Goal: Task Accomplishment & Management: Complete application form

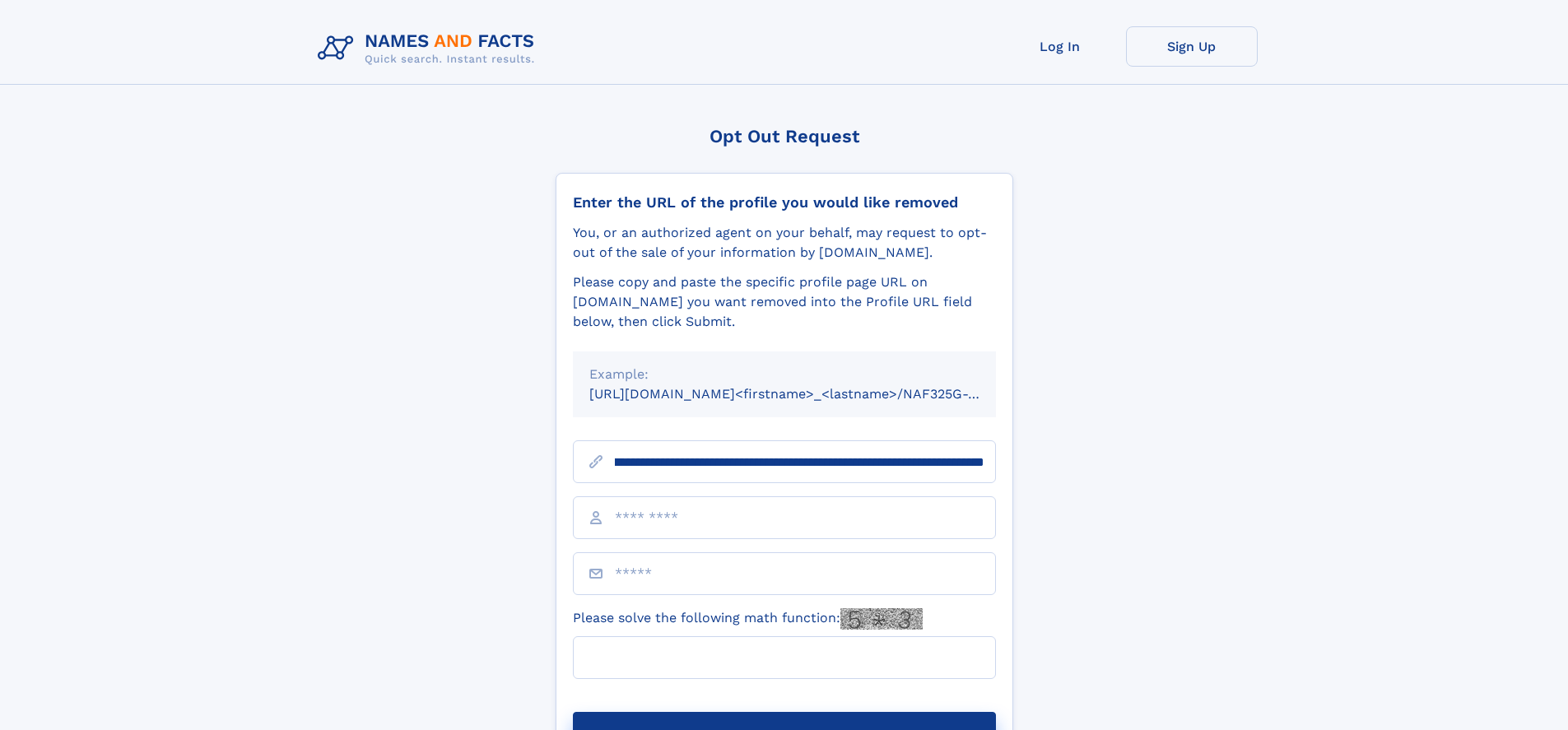
scroll to position [0, 187]
type input "**********"
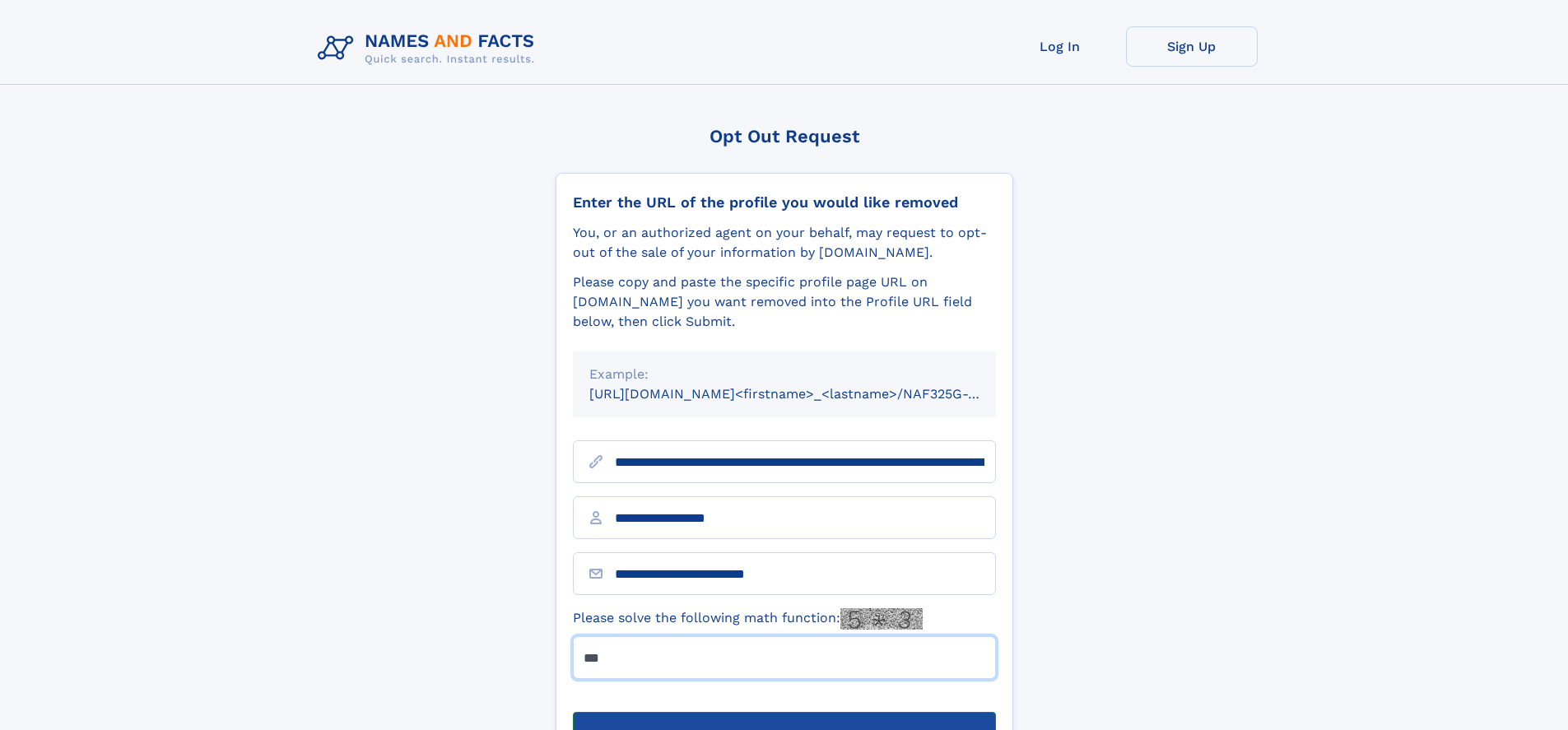
type input "***"
click at [783, 712] on button "Submit Opt Out Request" at bounding box center [784, 738] width 423 height 53
